Goal: Information Seeking & Learning: Learn about a topic

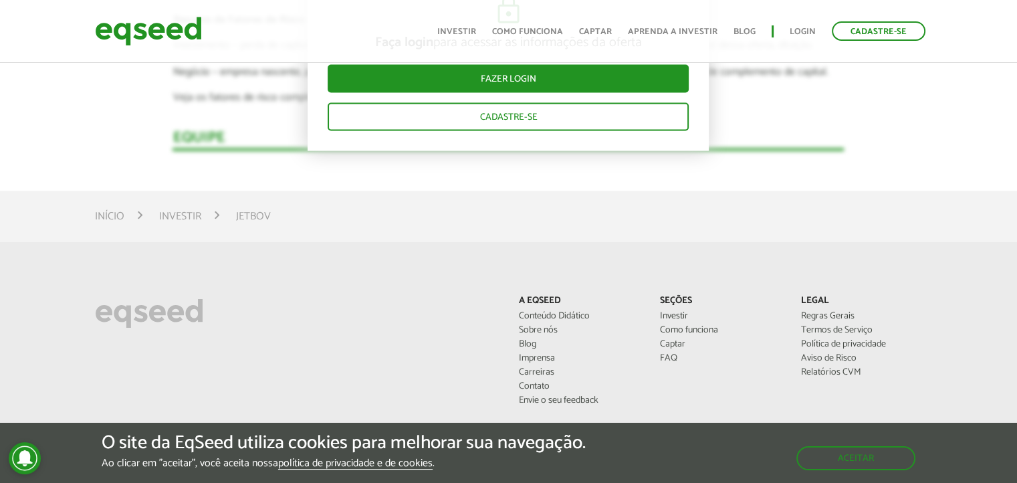
scroll to position [2475, 0]
